Goal: Task Accomplishment & Management: Complete application form

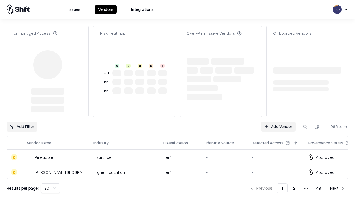
click at [278, 121] on link "Add Vendor" at bounding box center [278, 126] width 35 height 10
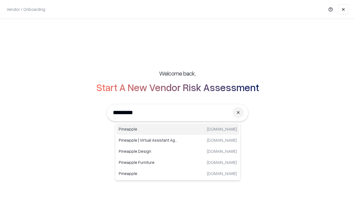
click at [178, 129] on div "Pineapple [DOMAIN_NAME]" at bounding box center [177, 128] width 123 height 11
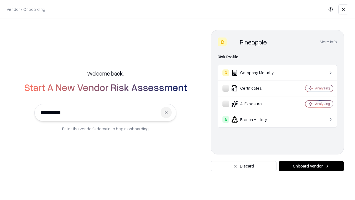
type input "*********"
click at [311, 166] on button "Onboard Vendor" at bounding box center [311, 166] width 65 height 10
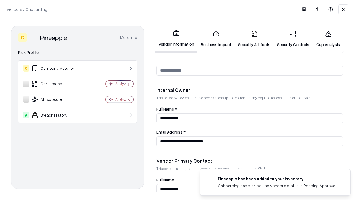
scroll to position [287, 0]
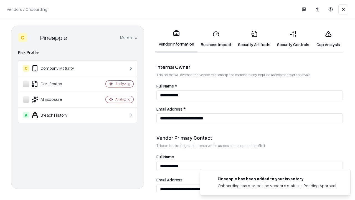
click at [216, 39] on link "Business Impact" at bounding box center [215, 39] width 37 height 26
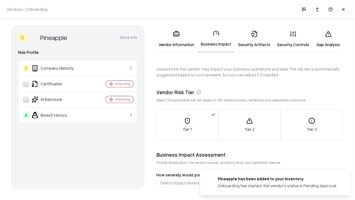
click at [254, 39] on link "Security Artifacts" at bounding box center [254, 39] width 39 height 26
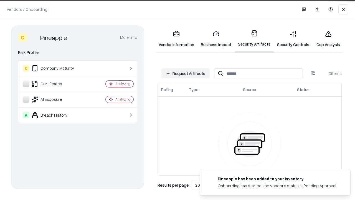
click at [186, 73] on button "Request Artifacts" at bounding box center [185, 73] width 48 height 10
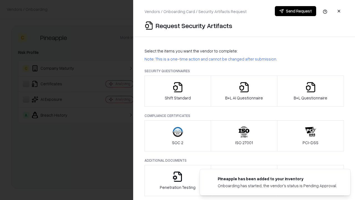
click at [177, 91] on icon "button" at bounding box center [177, 87] width 11 height 11
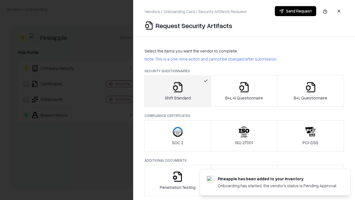
click at [295, 11] on button "Send Request" at bounding box center [295, 11] width 41 height 10
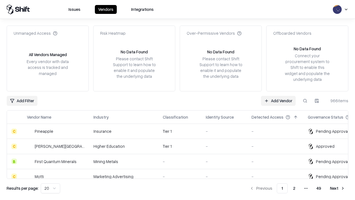
click at [305, 100] on button at bounding box center [305, 101] width 10 height 10
type input "*********"
click at [181, 131] on div "Tier 1" at bounding box center [180, 131] width 34 height 6
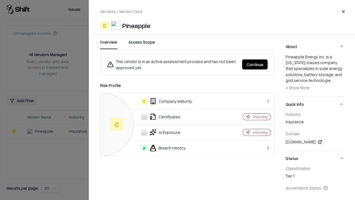
click at [255, 64] on button "Continue" at bounding box center [255, 64] width 26 height 10
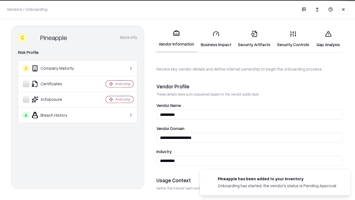
click at [254, 39] on link "Security Artifacts" at bounding box center [254, 39] width 39 height 26
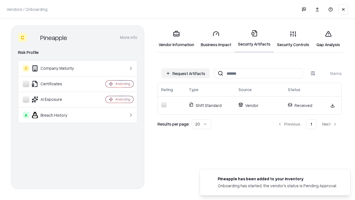
click at [328, 39] on link "Gap Analysis" at bounding box center [328, 39] width 31 height 26
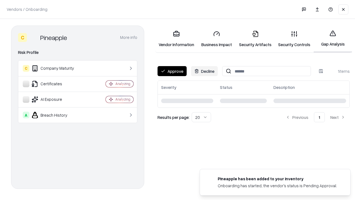
click at [172, 71] on button "Approve" at bounding box center [172, 71] width 29 height 10
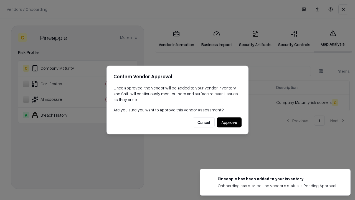
click at [229, 122] on button "Approve" at bounding box center [229, 122] width 25 height 10
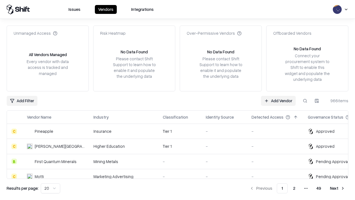
type input "*********"
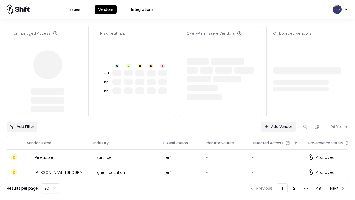
click at [278, 121] on link "Add Vendor" at bounding box center [278, 126] width 35 height 10
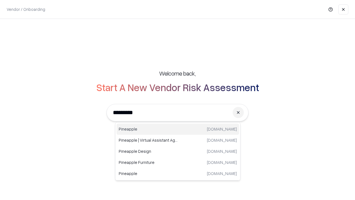
click at [178, 129] on div "Pineapple [DOMAIN_NAME]" at bounding box center [177, 128] width 123 height 11
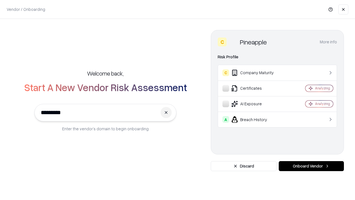
type input "*********"
click at [311, 166] on button "Onboard Vendor" at bounding box center [311, 166] width 65 height 10
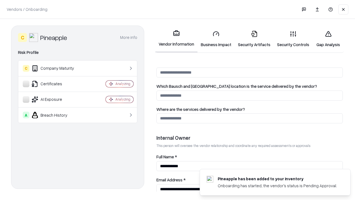
scroll to position [287, 0]
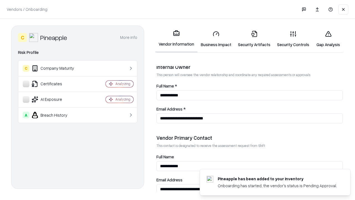
click at [328, 39] on link "Gap Analysis" at bounding box center [328, 39] width 31 height 26
